Goal: Check status

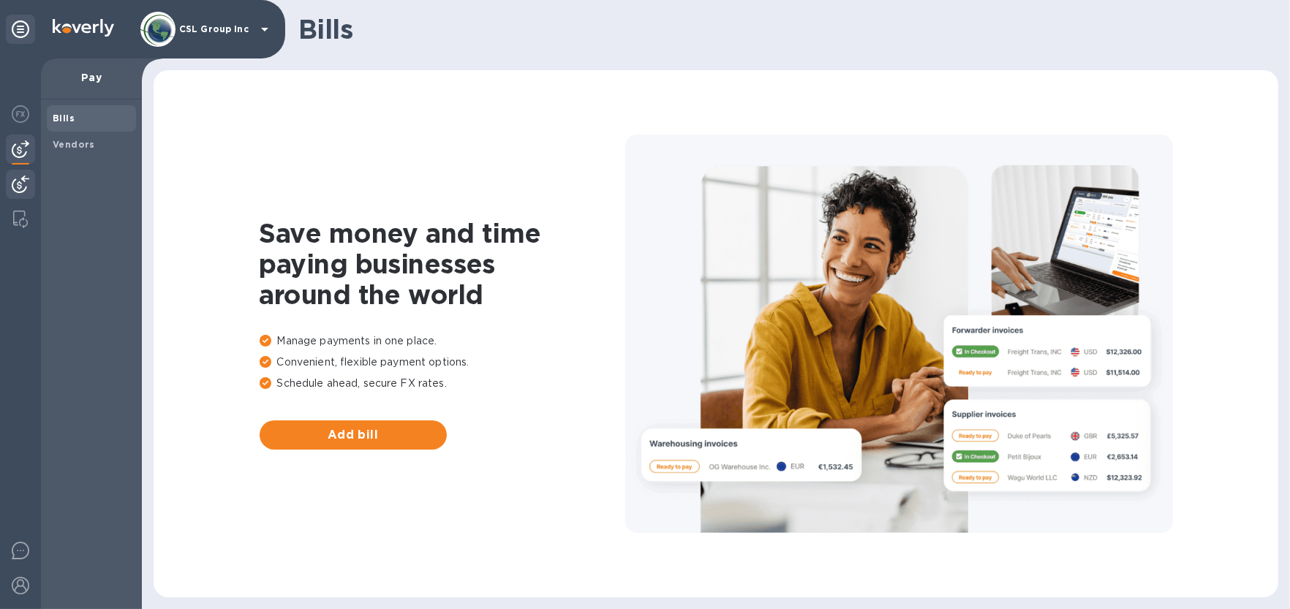
click at [12, 185] on img at bounding box center [21, 185] width 18 height 18
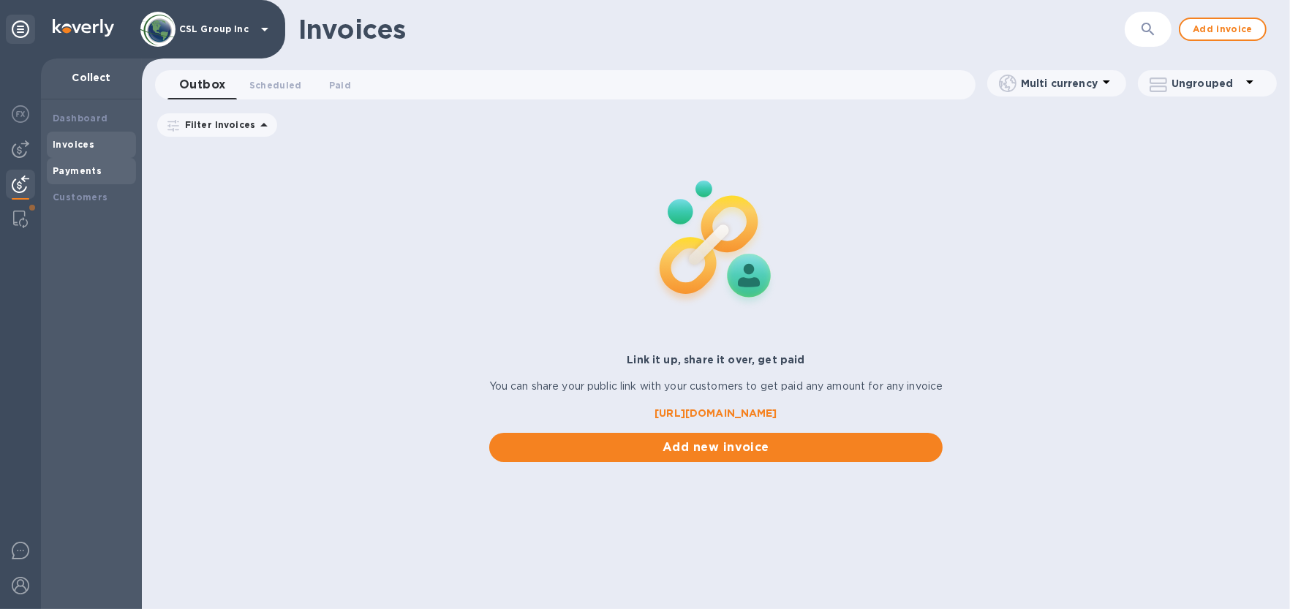
click at [74, 169] on b "Payments" at bounding box center [77, 170] width 49 height 11
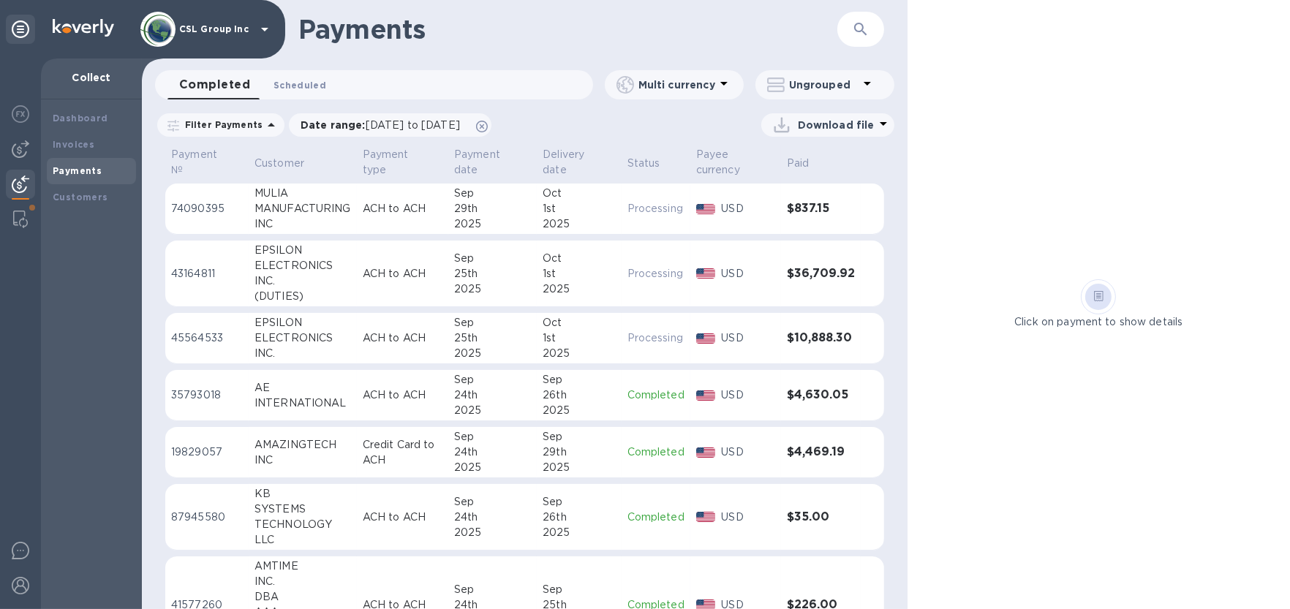
click at [310, 85] on span "Scheduled 0" at bounding box center [300, 85] width 53 height 15
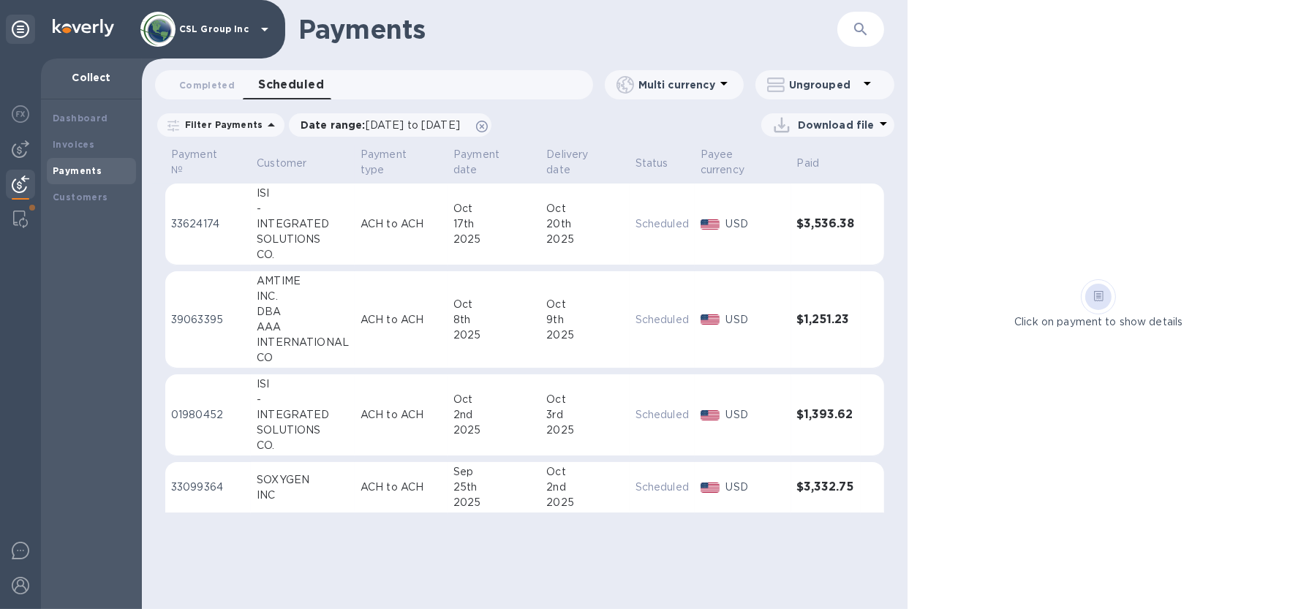
click at [985, 172] on div "Click on payment to show details" at bounding box center [1099, 304] width 383 height 609
